Goal: Task Accomplishment & Management: Complete application form

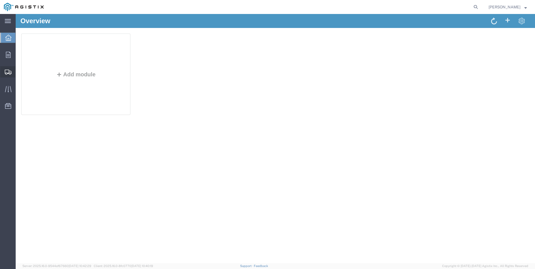
click at [0, 0] on span "Create Shipment" at bounding box center [0, 0] width 0 height 0
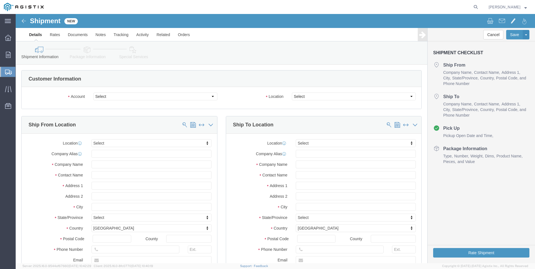
select select
click select "Select Anixter Inc PG&E"
select select "9596"
click select "Select Anixter Inc PG&E"
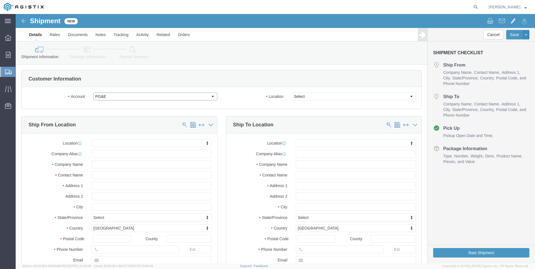
select select "PURCHORD"
select select
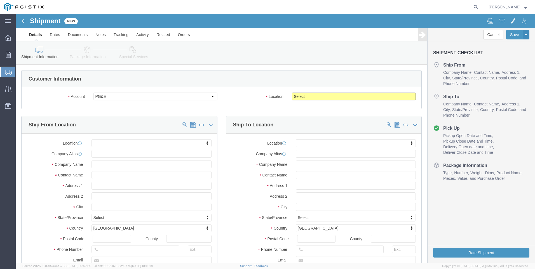
click select "Select All Others Fremont DC Fresno DC Wheatland DC"
select select "19740"
click select "Select All Others Fremont DC Fresno DC Wheatland DC"
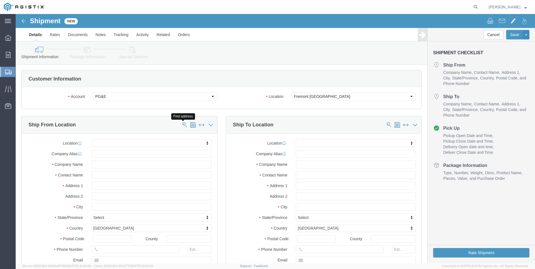
click span
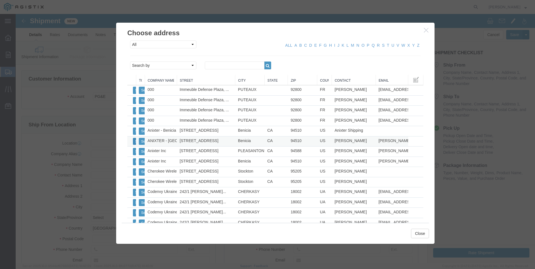
click button "Select"
select select
type input "ANIXTER - Benicia"
type input "6350 Goodyear Road"
type input "Benicia"
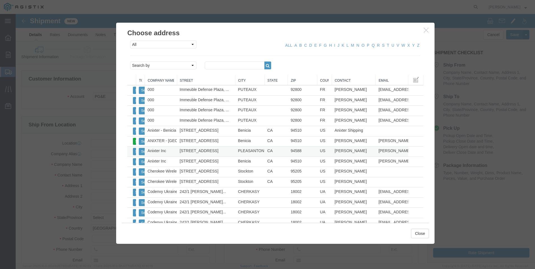
type input "94510"
type input "707-747-3495"
type input "richard.judd@anixter.com"
checkbox input "true"
type input "Brian Corby"
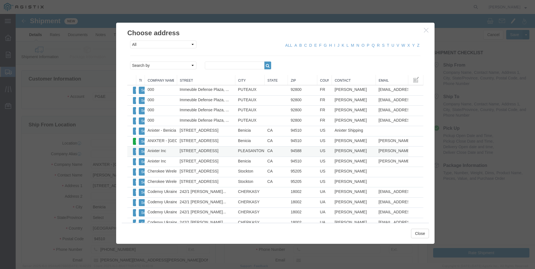
select select "CA"
click button "Close"
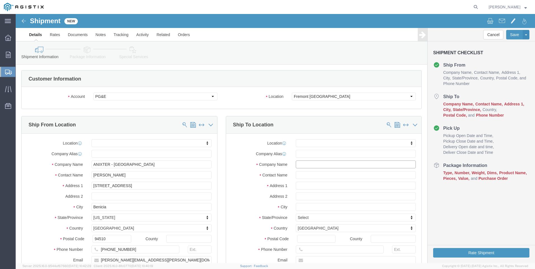
click input "text"
click input "FREMONT"
type input "FREMONT"
click p "- PG&E - FREMONT - (FREMONT RECEIVING) 42105 BOYCE ROAD, FREMONT, CA, 94538, US"
select select
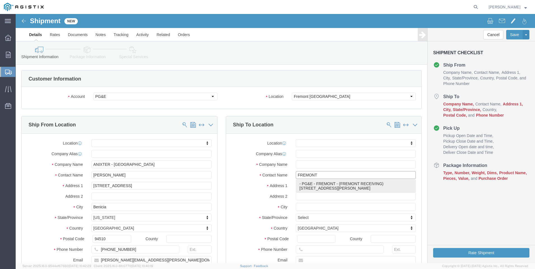
type input "PG&E - FREMONT"
type input "42105 BOYCE ROAD"
type input "FREMONT"
type input "94538"
type input "510-770-2025"
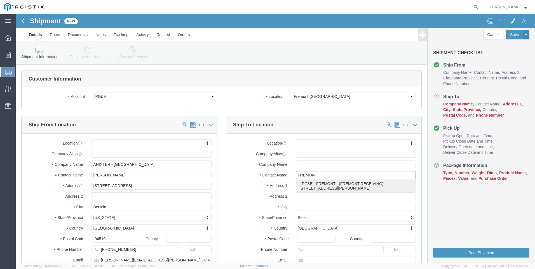
type input "FREMONT RECEIVING"
select select "CA"
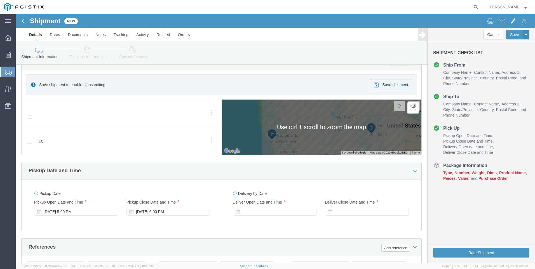
scroll to position [252, 0]
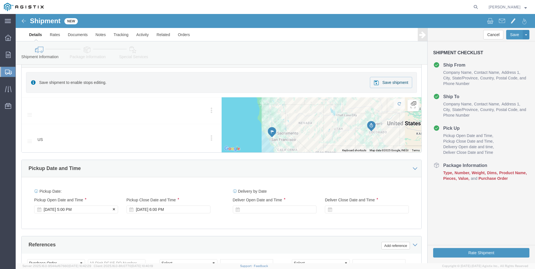
click div "Aug 12 2025 5:00 PM"
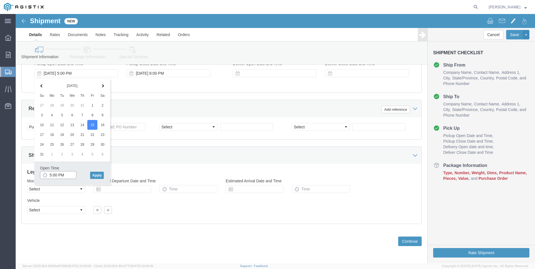
click input "5:00 PM"
type input "7:00 AM"
click button "Apply"
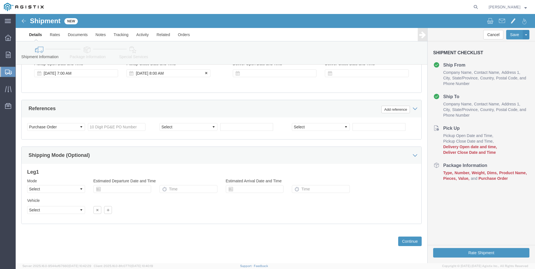
click div "Aug 15 2025 8:00 AM"
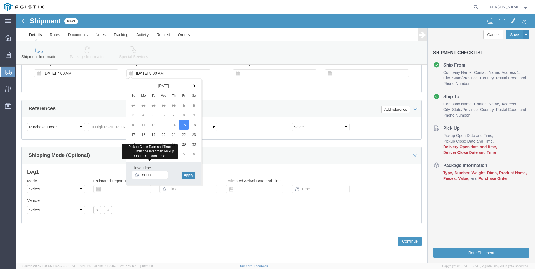
type input "3:00 PM"
click button "Apply"
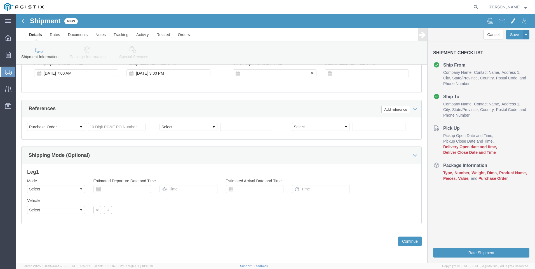
click div
type input "6:00 AM"
click button "Apply"
click div
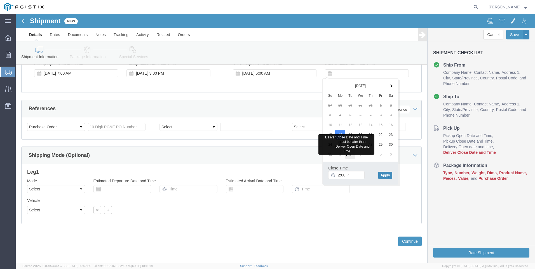
type input "2:00 PM"
click button "Apply"
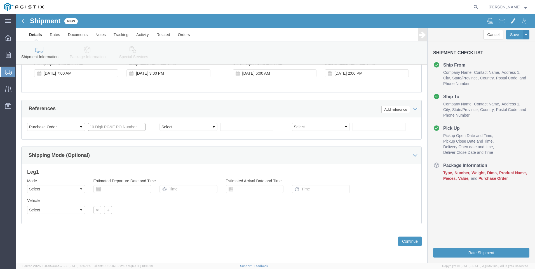
click input "text"
type input "3501367807"
select select "PURCHORD"
type input "3501416809"
click button "Continue"
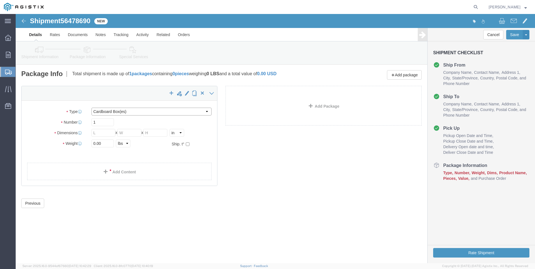
click select "Select Bulk Bundle(s) Cardboard Box(es) Carton(s) Crate(s) Drum(s) (Fiberboard)…"
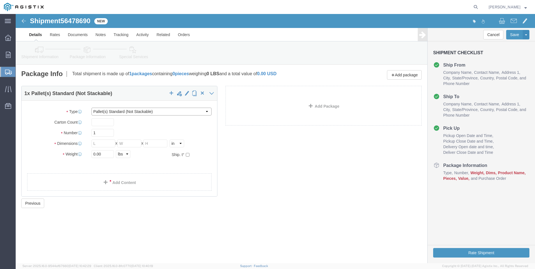
click select "Select Bulk Bundle(s) Cardboard Box(es) Carton(s) Crate(s) Drum(s) (Fiberboard)…"
select select "PONS"
click select "Select Bulk Bundle(s) Cardboard Box(es) Carton(s) Crate(s) Drum(s) (Fiberboard)…"
click input "text"
type input "1"
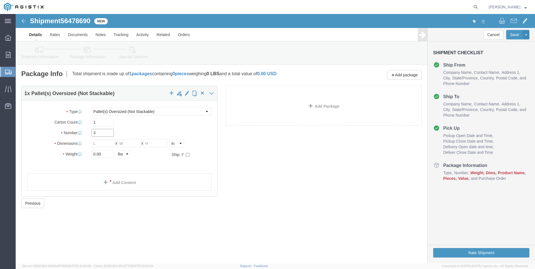
type input "3"
type input "55"
type input "76"
type input "3"
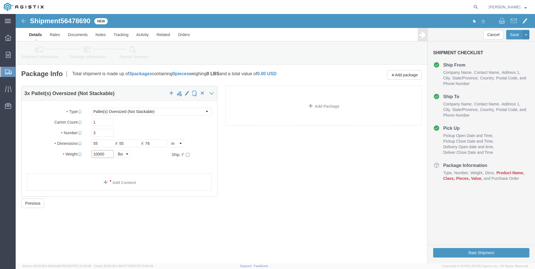
type input "10000"
click link "Add Content"
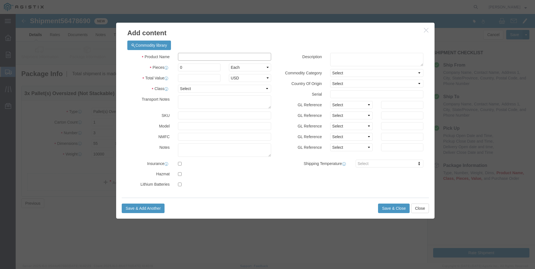
click input "text"
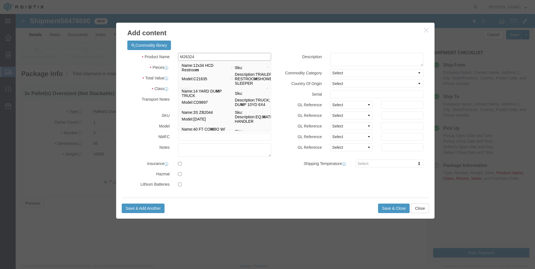
type input "M263243"
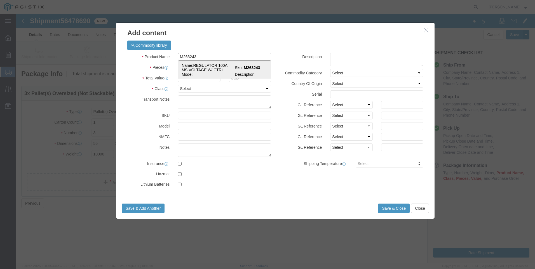
click td "Name: REGULATOR 100A MS VOLTAGE W/ CTRL"
select select
select select "USD"
type input "REGULATOR 100A MS VOLTAGE W/ CTRL"
type input "M263243"
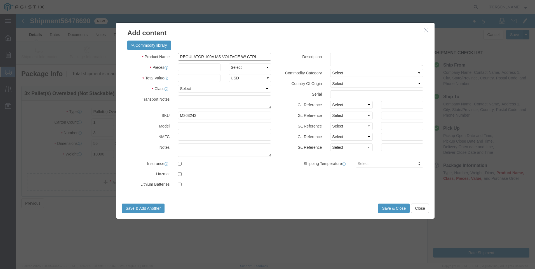
type input "REGULATOR 100A MS VOLTAGE W/ CTRL"
click input "text"
type input "3"
select select "EA"
type input "95000"
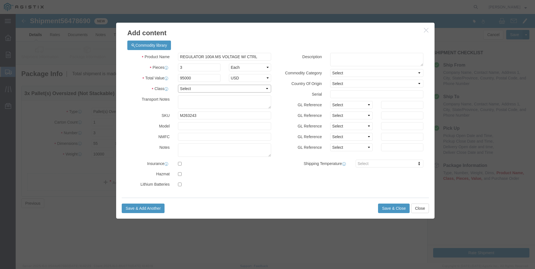
select select "70"
type textarea "MUST BE ON A FLATBED"
click textarea
type textarea "M263243"
click button "Save & Close"
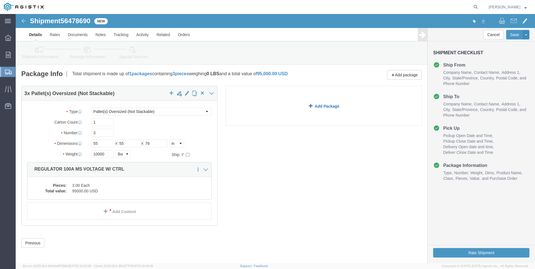
click link "Add Package"
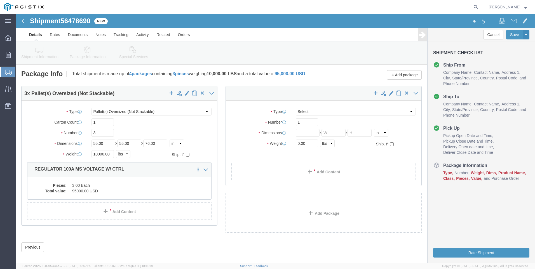
select select "PONS"
click select "Select Bulk Bundle(s) Cardboard Box(es) Carton(s) Crate(s) Drum(s) (Fiberboard)…"
select select "PSNS"
click select "Select Bulk Bundle(s) Cardboard Box(es) Carton(s) Crate(s) Drum(s) (Fiberboard)…"
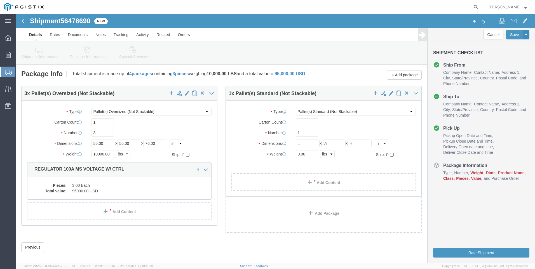
click div "Package Type Select Bulk Bundle(s) Cardboard Box(es) Carton(s) Crate(s) Drum(s)…"
click input "text"
type input "1"
type input "20"
type input "32"
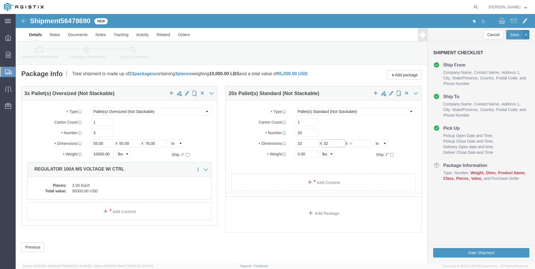
type input "32"
type input "49"
type input "4000"
click div "3 x Pallet(s) Oversized (Not Stackable) Package Type Select Bulk Bundle(s) Card…"
click link "Add Content"
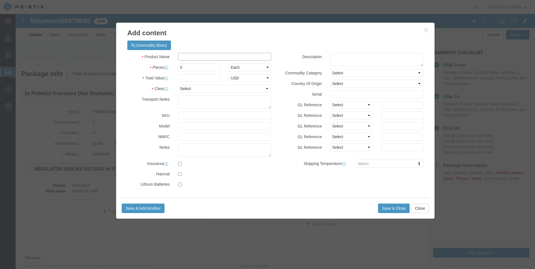
click input "text"
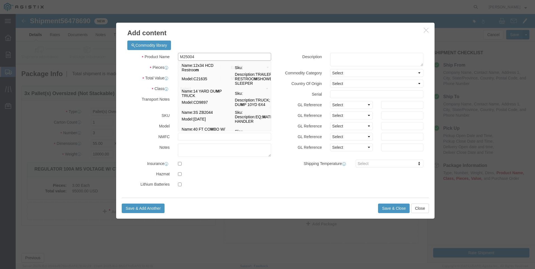
type input "M250048"
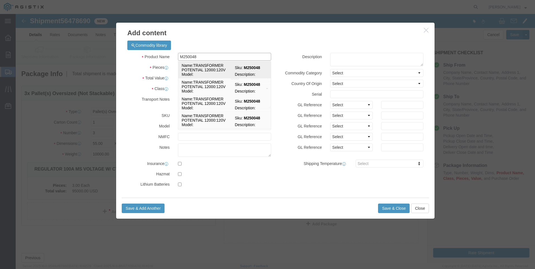
click td "Name: TRANSFORMER POTENTIAL 12000:120V"
select select
select select "USD"
type input "TRANSFORMER POTENTIAL 12000:120V"
type input "M250048"
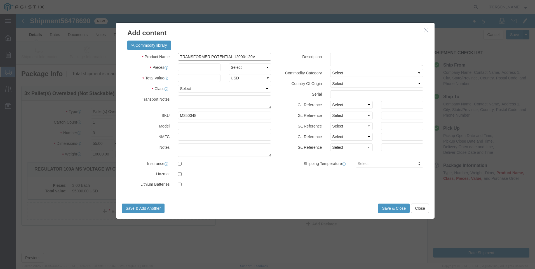
type input "TRANSFORMER POTENTIAL 12000:120V"
click input "text"
type input "20"
select select "EA"
type input "35000"
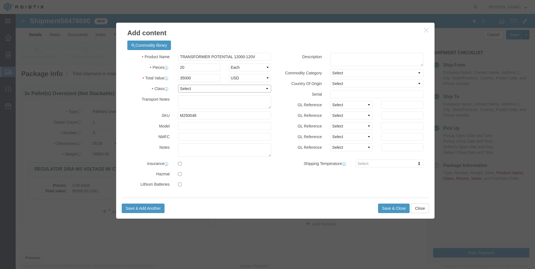
select select "70"
click textarea
type textarea "M250048"
click button "Save & Close"
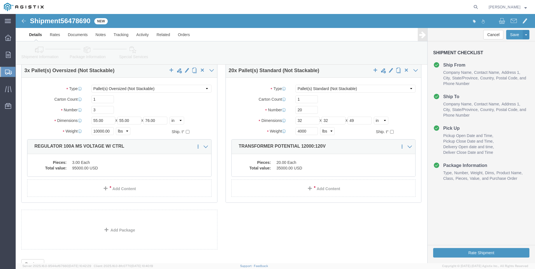
scroll to position [22, 0]
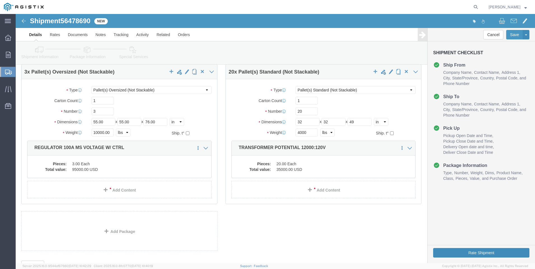
click button "Rate Shipment"
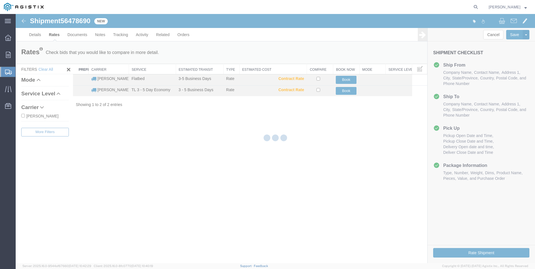
scroll to position [0, 0]
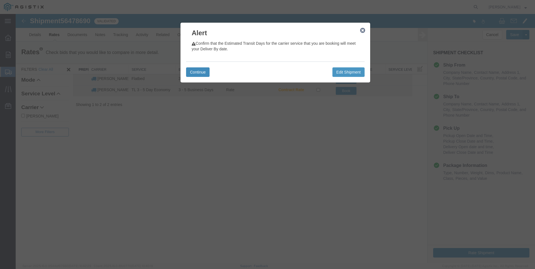
click at [201, 73] on button "Continue" at bounding box center [197, 72] width 23 height 10
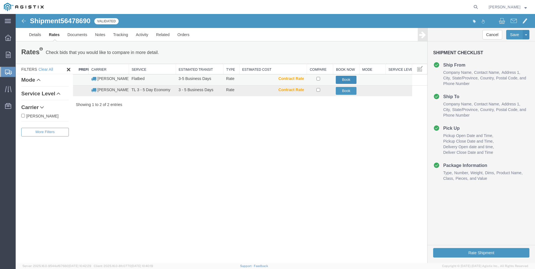
click at [345, 77] on button "Book" at bounding box center [346, 80] width 21 height 8
